Goal: Check status: Check status

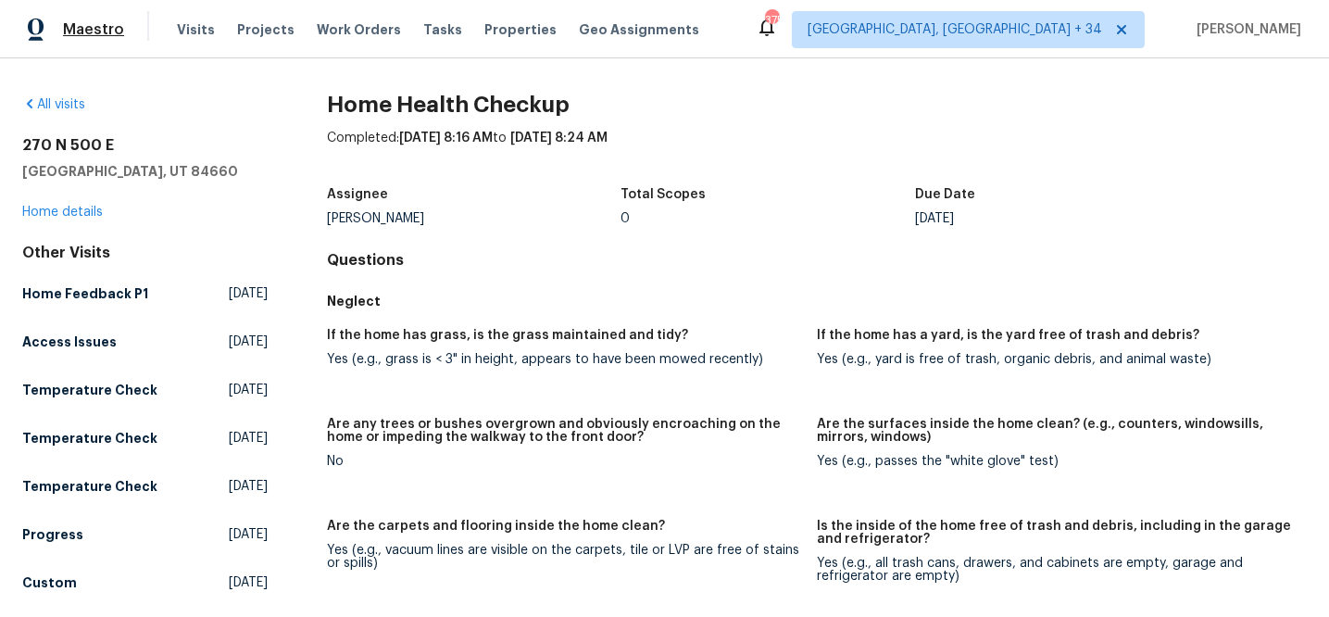
scroll to position [1293, 0]
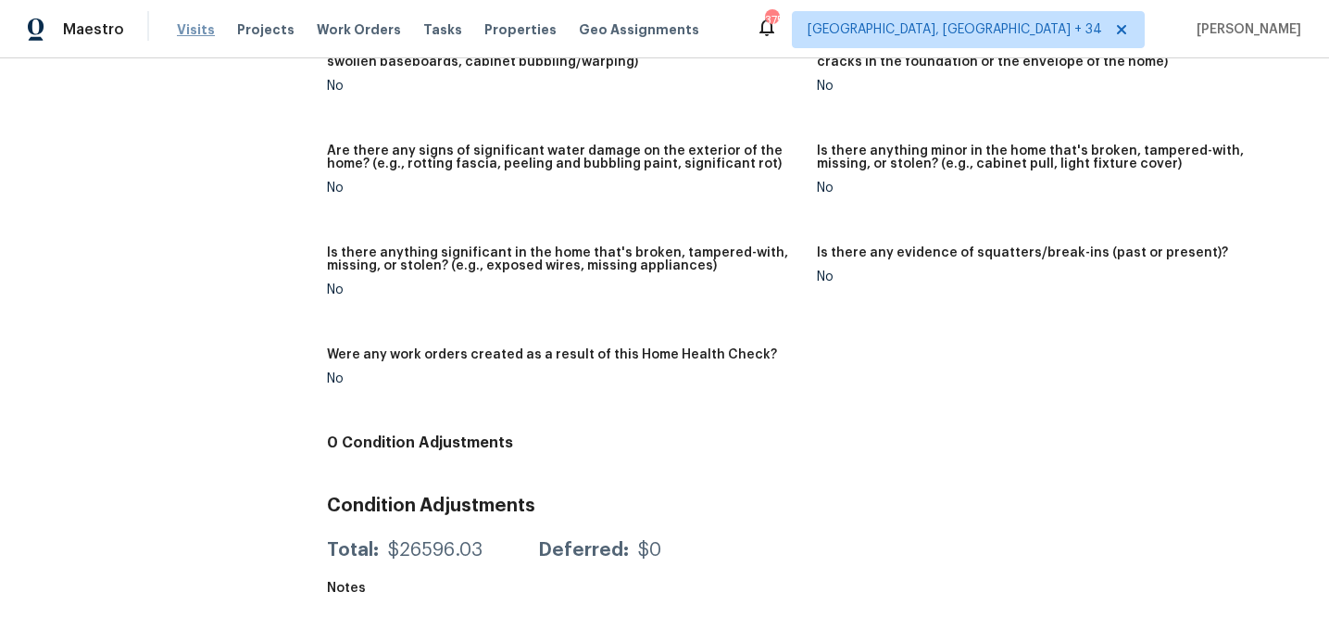
click at [204, 24] on span "Visits" at bounding box center [196, 29] width 38 height 19
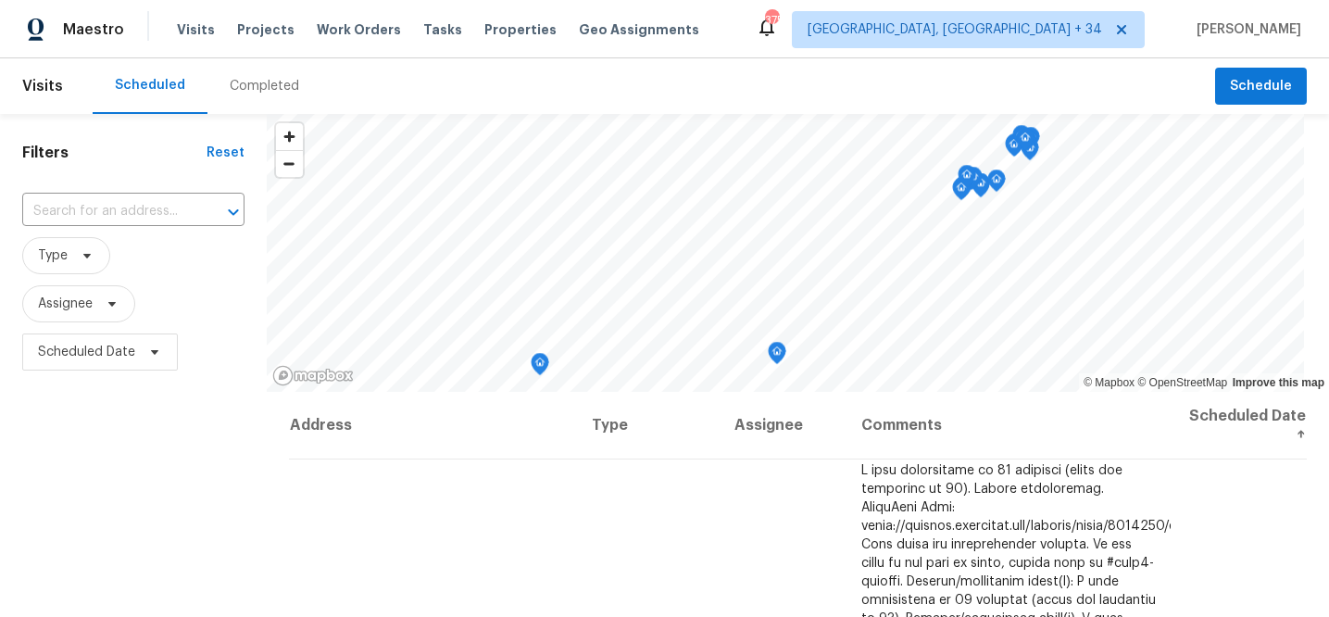
click at [262, 86] on div "Completed" at bounding box center [264, 86] width 69 height 19
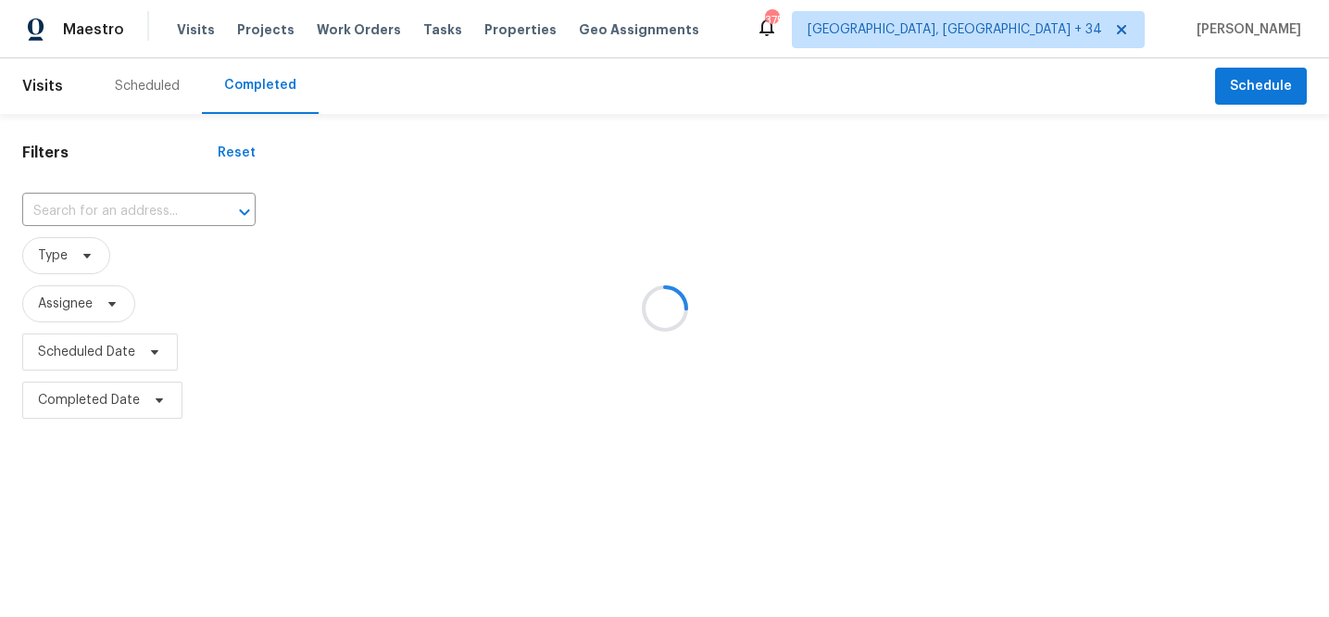
click at [158, 210] on div at bounding box center [664, 308] width 1329 height 617
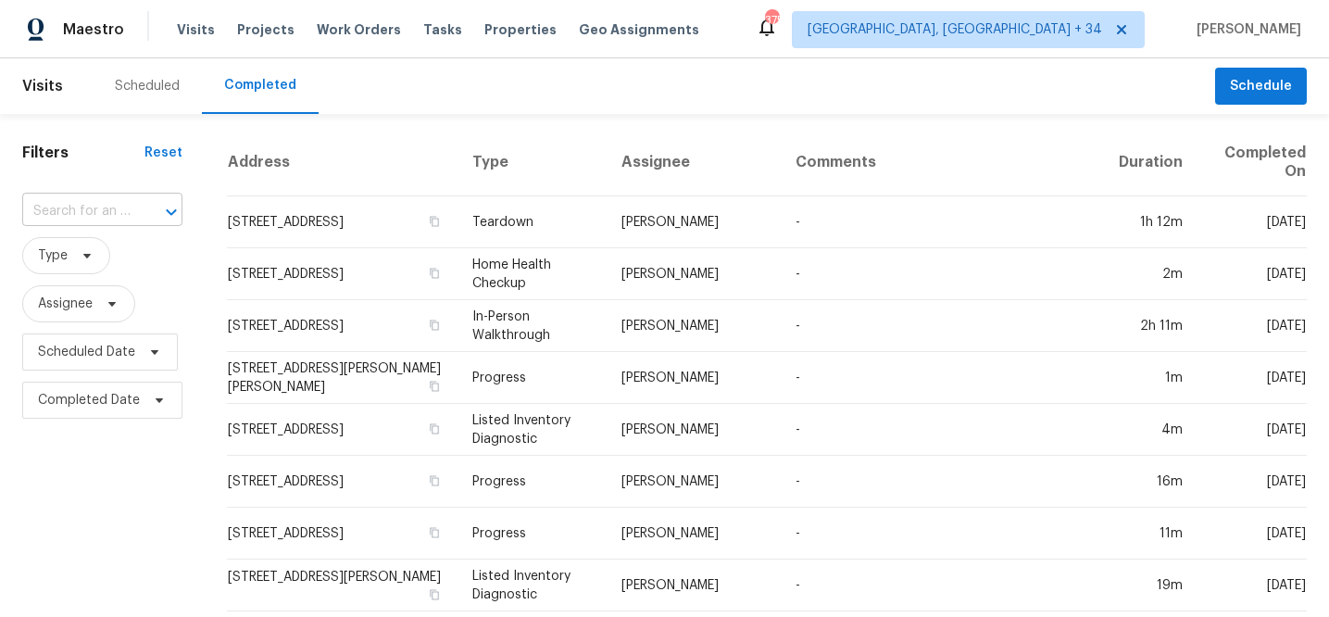
click at [137, 212] on div at bounding box center [158, 212] width 48 height 26
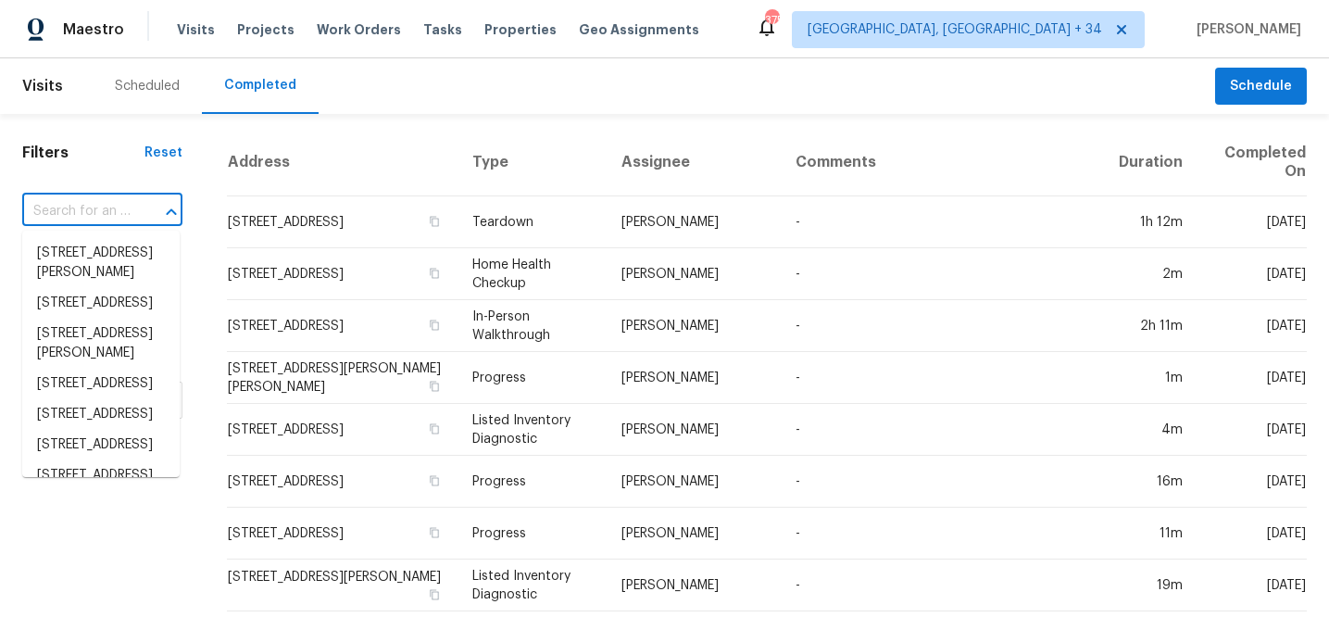
paste input "2587 Isabela"
type input "2587 Isabela"
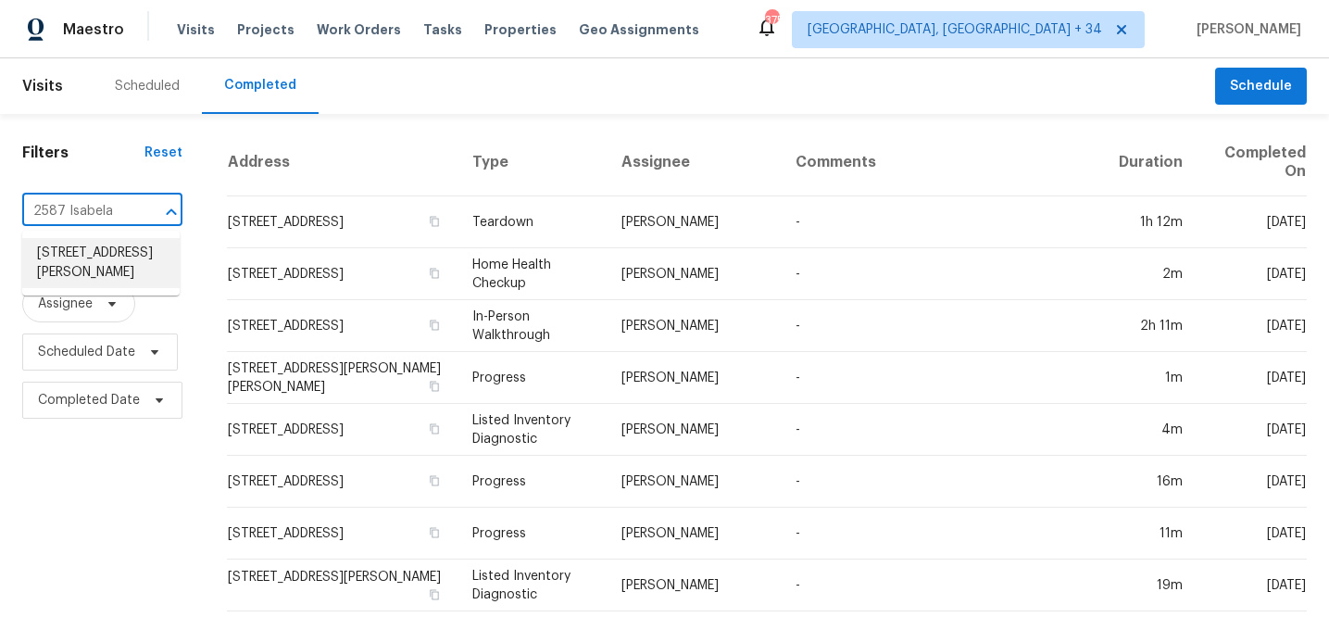
click at [106, 255] on li "[STREET_ADDRESS][PERSON_NAME]" at bounding box center [100, 263] width 157 height 50
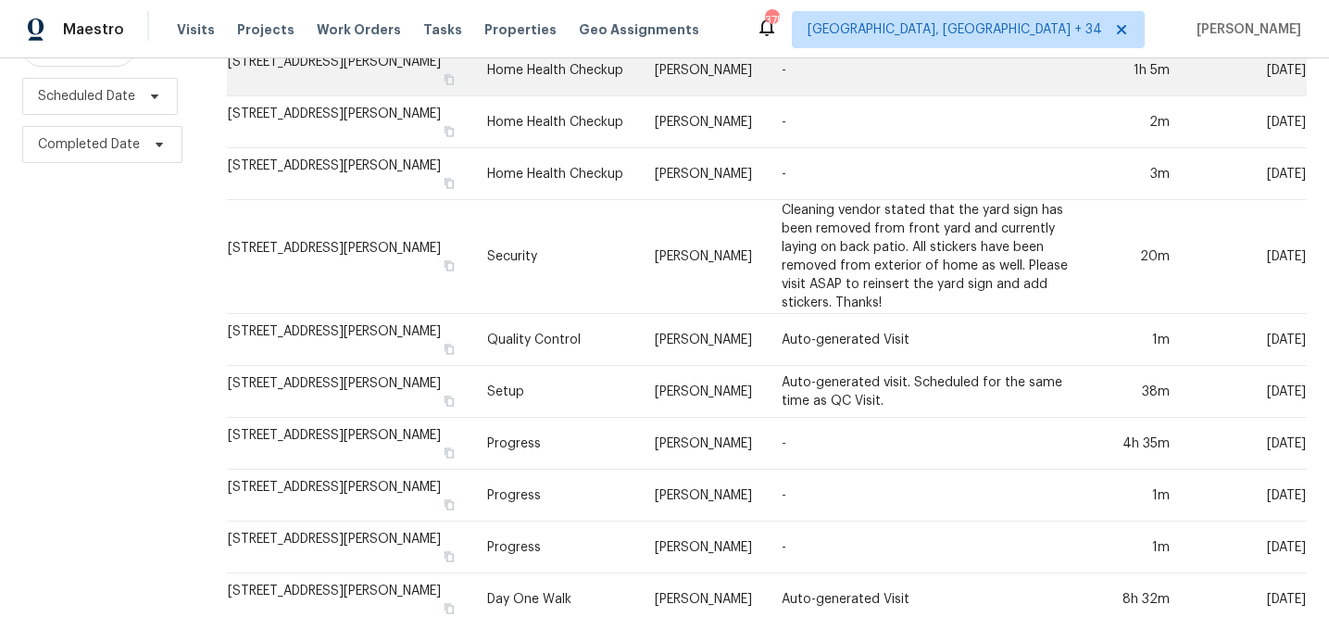
scroll to position [256, 0]
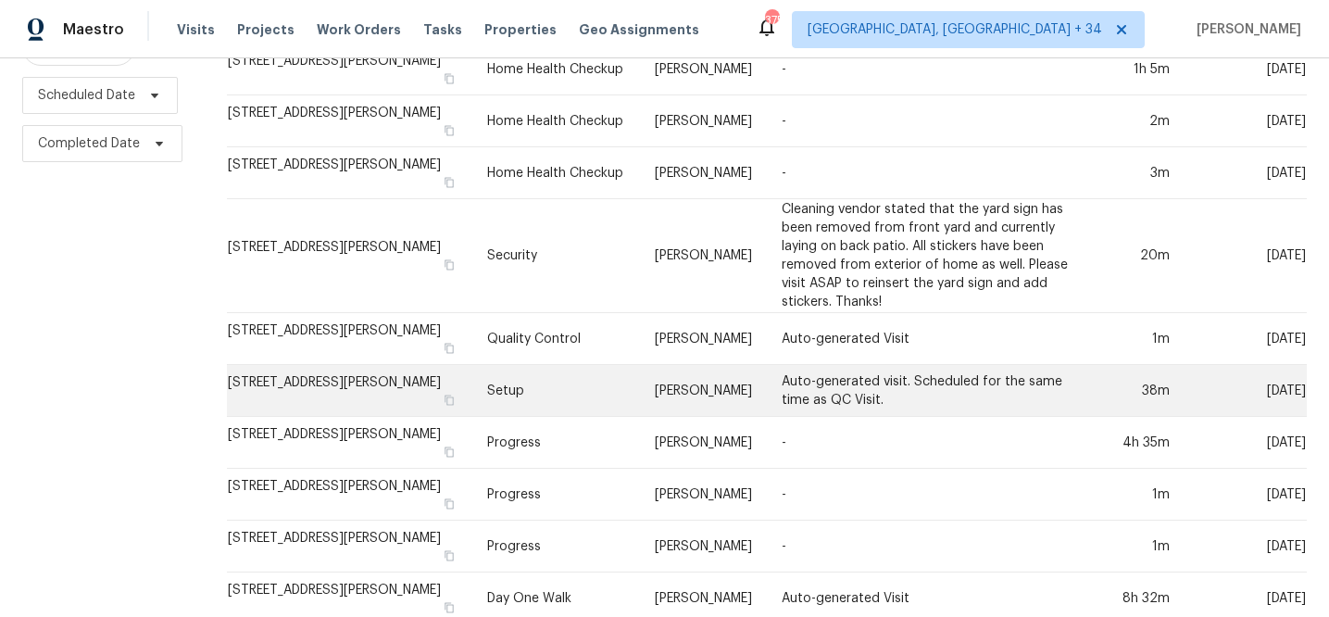
click at [350, 388] on td "[STREET_ADDRESS][PERSON_NAME]" at bounding box center [349, 391] width 245 height 52
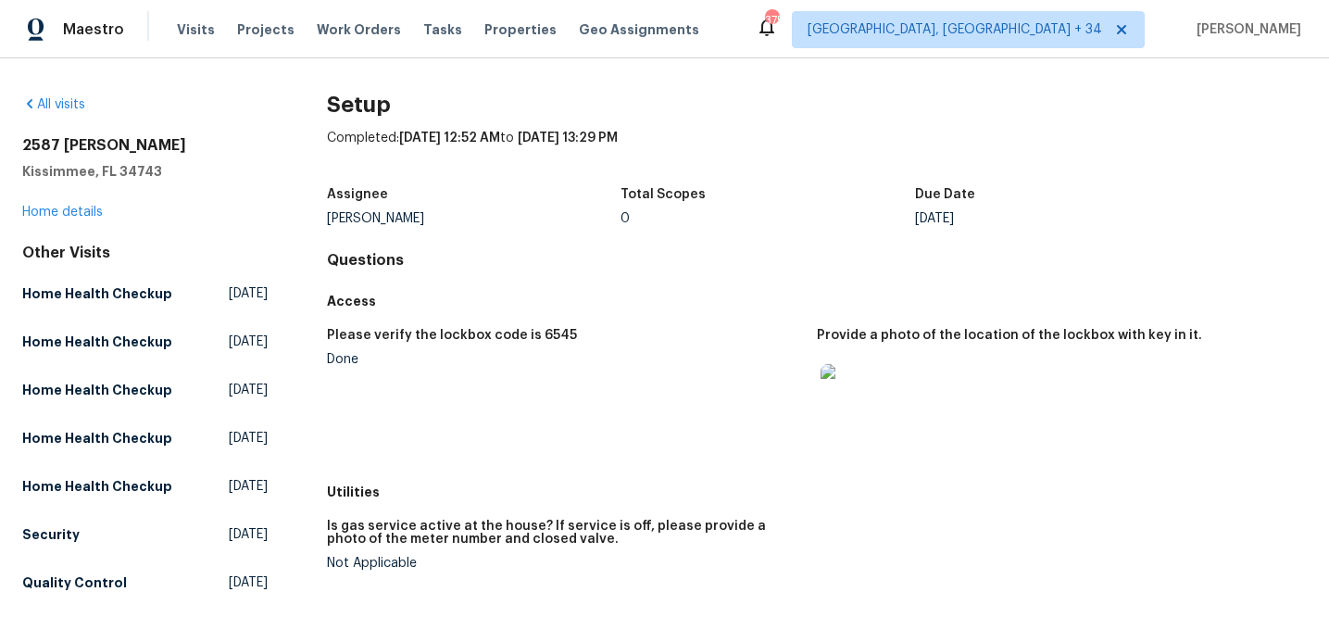
click at [864, 376] on img at bounding box center [849, 393] width 59 height 59
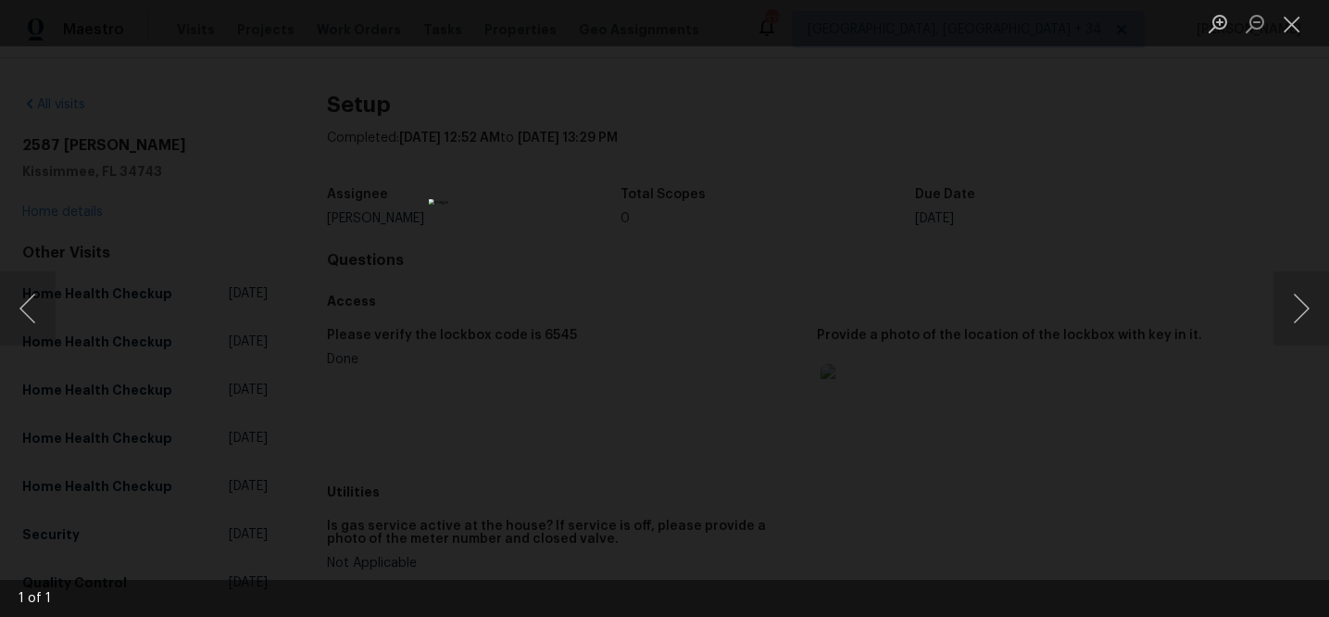
click at [1075, 192] on div "Lightbox" at bounding box center [664, 308] width 1329 height 617
